Goal: Entertainment & Leisure: Consume media (video, audio)

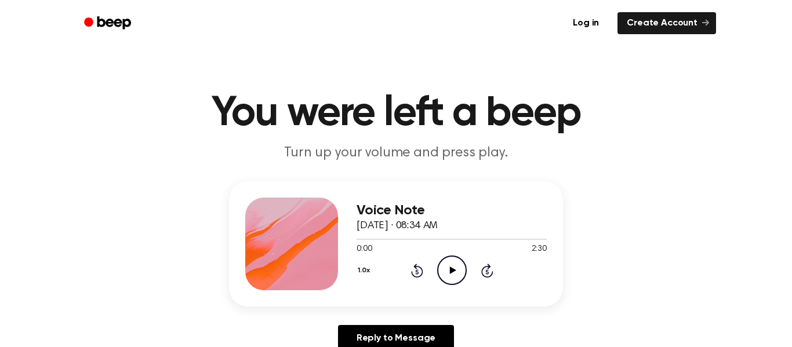
click at [452, 275] on icon "Play Audio" at bounding box center [452, 271] width 30 height 30
click at [453, 271] on icon at bounding box center [452, 271] width 5 height 8
click at [417, 273] on icon "Rewind 5 seconds" at bounding box center [417, 270] width 13 height 15
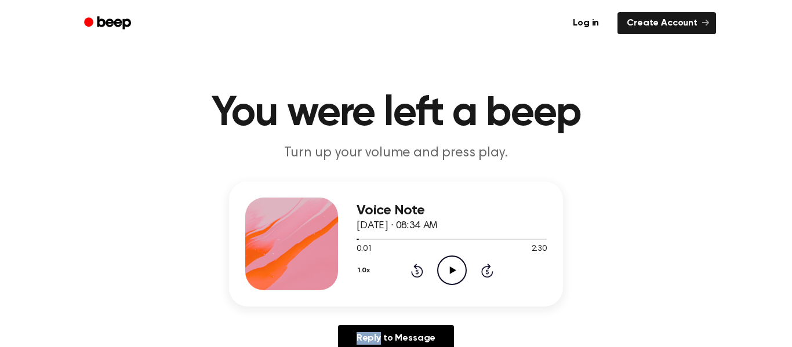
click at [417, 273] on icon "Rewind 5 seconds" at bounding box center [417, 270] width 13 height 15
click at [452, 274] on icon "Play Audio" at bounding box center [452, 271] width 30 height 30
click at [450, 280] on icon "Pause Audio" at bounding box center [452, 271] width 30 height 30
click at [450, 280] on icon "Play Audio" at bounding box center [452, 271] width 30 height 30
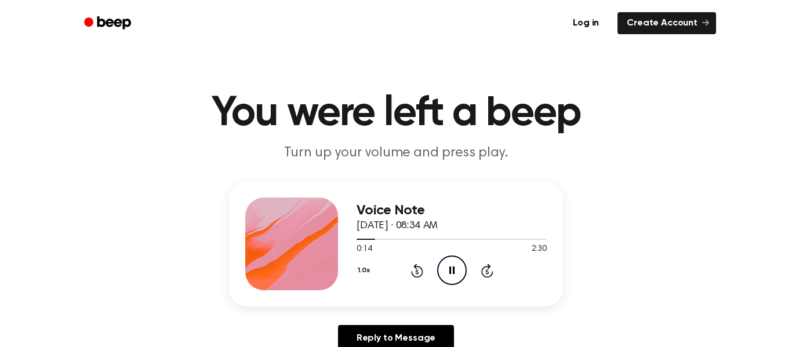
click at [450, 280] on icon "Pause Audio" at bounding box center [452, 271] width 30 height 30
click at [414, 265] on icon "Rewind 5 seconds" at bounding box center [417, 270] width 13 height 15
click at [415, 267] on icon at bounding box center [417, 271] width 12 height 14
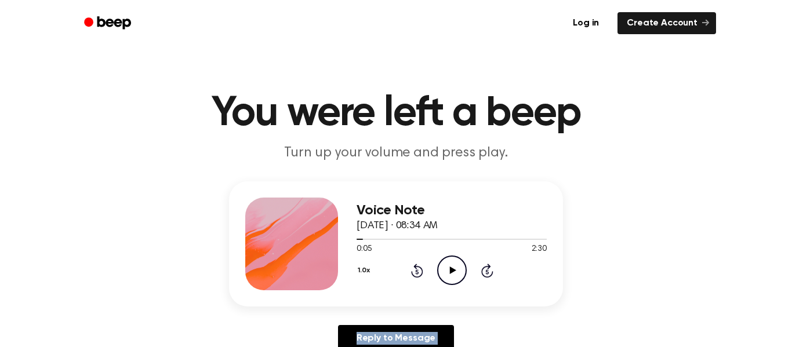
click at [415, 267] on icon at bounding box center [417, 271] width 12 height 14
click at [445, 266] on icon "Play Audio" at bounding box center [452, 271] width 30 height 30
click at [452, 267] on icon "Pause Audio" at bounding box center [452, 271] width 30 height 30
click at [452, 269] on icon at bounding box center [453, 271] width 6 height 8
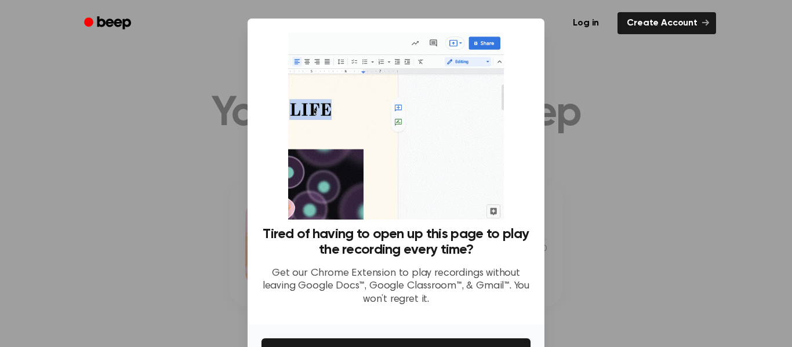
click at [531, 219] on div "Tired of having to open up this page to play the recording every time? Get our …" at bounding box center [396, 172] width 297 height 306
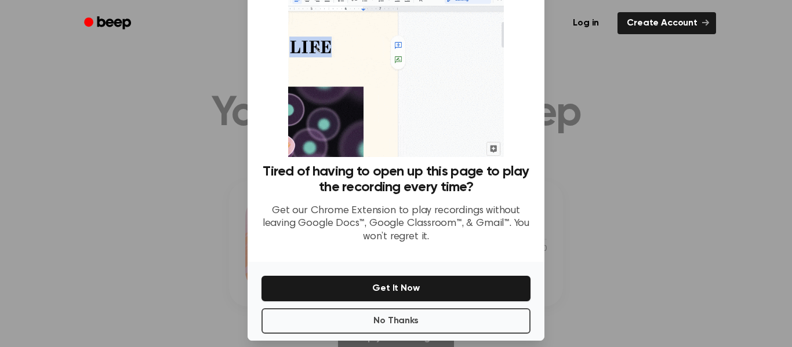
scroll to position [75, 0]
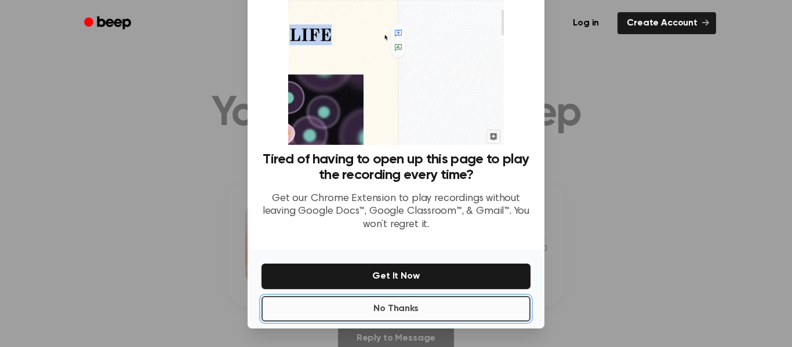
click at [341, 298] on button "No Thanks" at bounding box center [396, 309] width 269 height 26
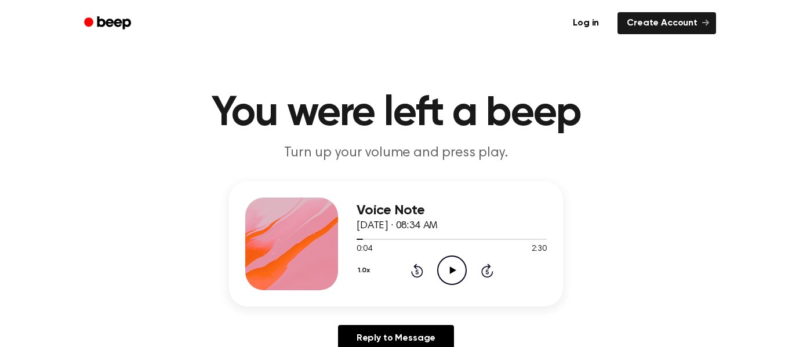
click at [459, 267] on icon "Play Audio" at bounding box center [452, 271] width 30 height 30
click at [419, 271] on icon "Rewind 5 seconds" at bounding box center [417, 270] width 13 height 15
click at [419, 272] on icon "Rewind 5 seconds" at bounding box center [417, 270] width 13 height 15
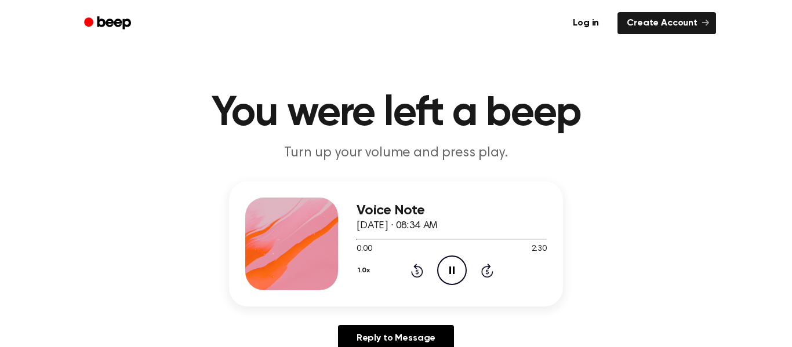
click at [457, 270] on icon "Pause Audio" at bounding box center [452, 271] width 30 height 30
click at [415, 271] on icon "Rewind 5 seconds" at bounding box center [417, 270] width 13 height 15
click at [454, 274] on icon "Play Audio" at bounding box center [452, 271] width 30 height 30
click at [450, 269] on icon at bounding box center [452, 271] width 5 height 8
click at [420, 271] on icon "Rewind 5 seconds" at bounding box center [417, 270] width 13 height 15
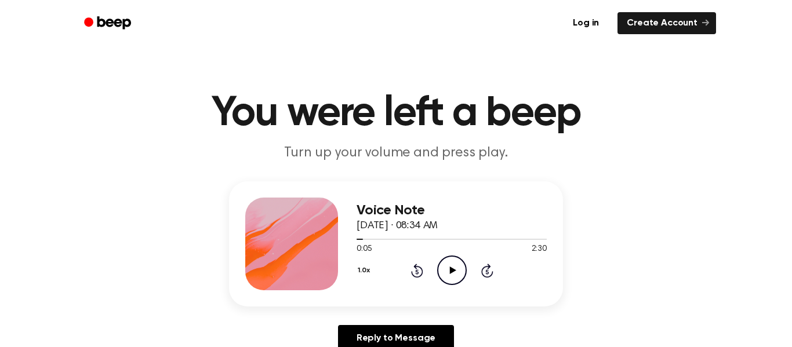
click at [420, 271] on icon "Rewind 5 seconds" at bounding box center [417, 270] width 13 height 15
click at [452, 271] on icon at bounding box center [453, 271] width 6 height 8
click at [454, 274] on icon "Pause Audio" at bounding box center [452, 271] width 30 height 30
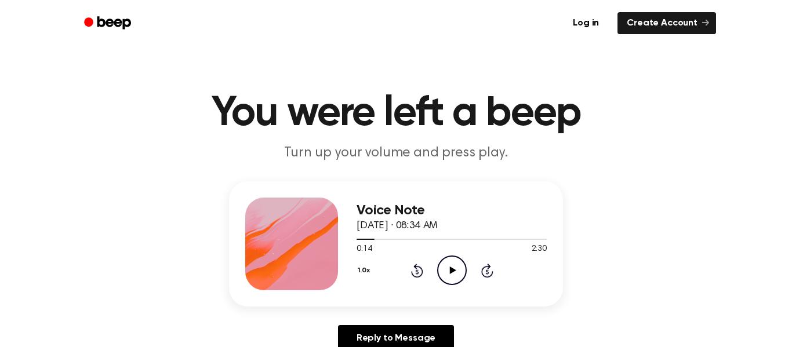
click at [453, 277] on icon "Play Audio" at bounding box center [452, 271] width 30 height 30
drag, startPoint x: 372, startPoint y: 237, endPoint x: 349, endPoint y: 239, distance: 22.7
click at [349, 239] on div "Voice Note [DATE] · 08:34 AM 0:16 2:30 Your browser does not support the [objec…" at bounding box center [396, 244] width 334 height 125
click at [357, 238] on div at bounding box center [452, 238] width 190 height 9
click at [449, 273] on icon "Pause Audio" at bounding box center [452, 271] width 30 height 30
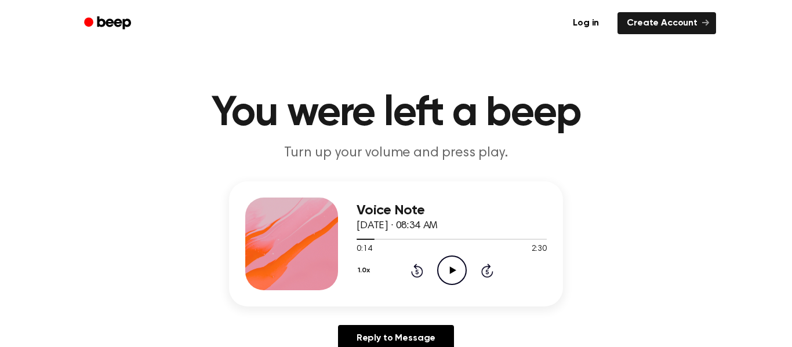
click at [452, 266] on icon "Play Audio" at bounding box center [452, 271] width 30 height 30
click at [452, 266] on icon "Pause Audio" at bounding box center [452, 271] width 30 height 30
click at [419, 267] on icon at bounding box center [417, 271] width 12 height 14
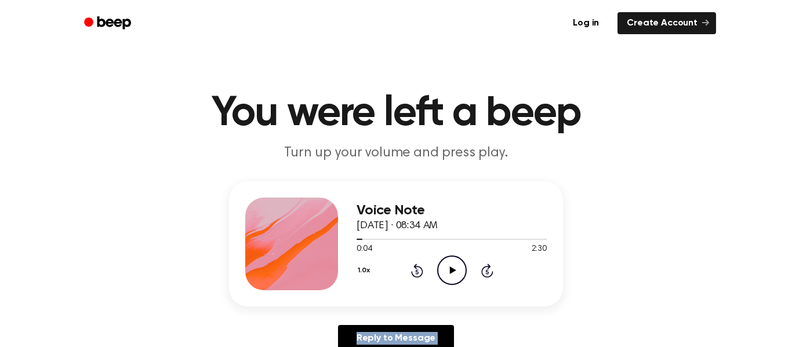
click at [419, 267] on icon at bounding box center [417, 271] width 12 height 14
click at [453, 273] on icon "Play Audio" at bounding box center [452, 271] width 30 height 30
click at [453, 273] on icon at bounding box center [452, 271] width 5 height 8
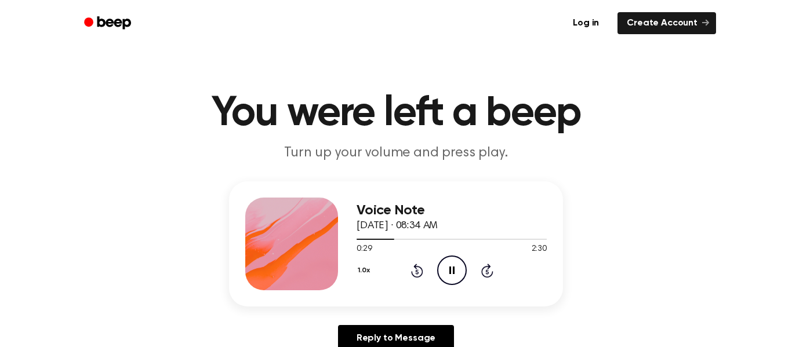
click at [415, 269] on icon "Rewind 5 seconds" at bounding box center [417, 270] width 13 height 15
click at [415, 269] on icon at bounding box center [417, 271] width 12 height 14
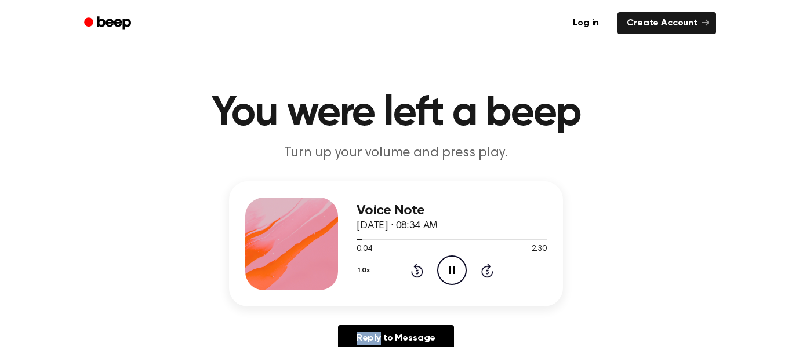
click at [415, 269] on icon at bounding box center [417, 271] width 12 height 14
click at [455, 264] on icon "Pause Audio" at bounding box center [452, 271] width 30 height 30
click at [455, 264] on icon "Play Audio" at bounding box center [452, 271] width 30 height 30
click at [455, 264] on icon "Pause Audio" at bounding box center [452, 271] width 30 height 30
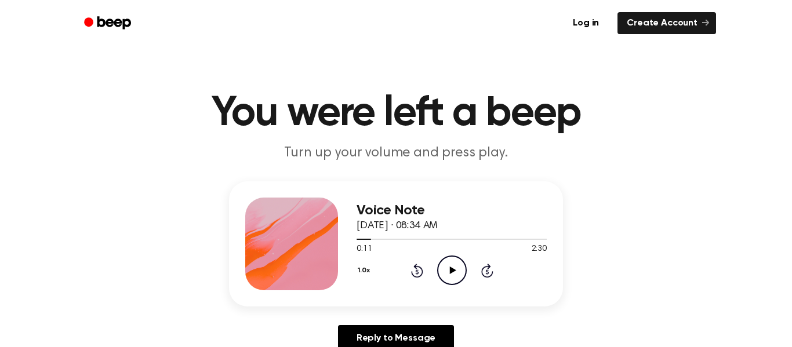
click at [455, 264] on icon "Play Audio" at bounding box center [452, 271] width 30 height 30
